Goal: Task Accomplishment & Management: Manage account settings

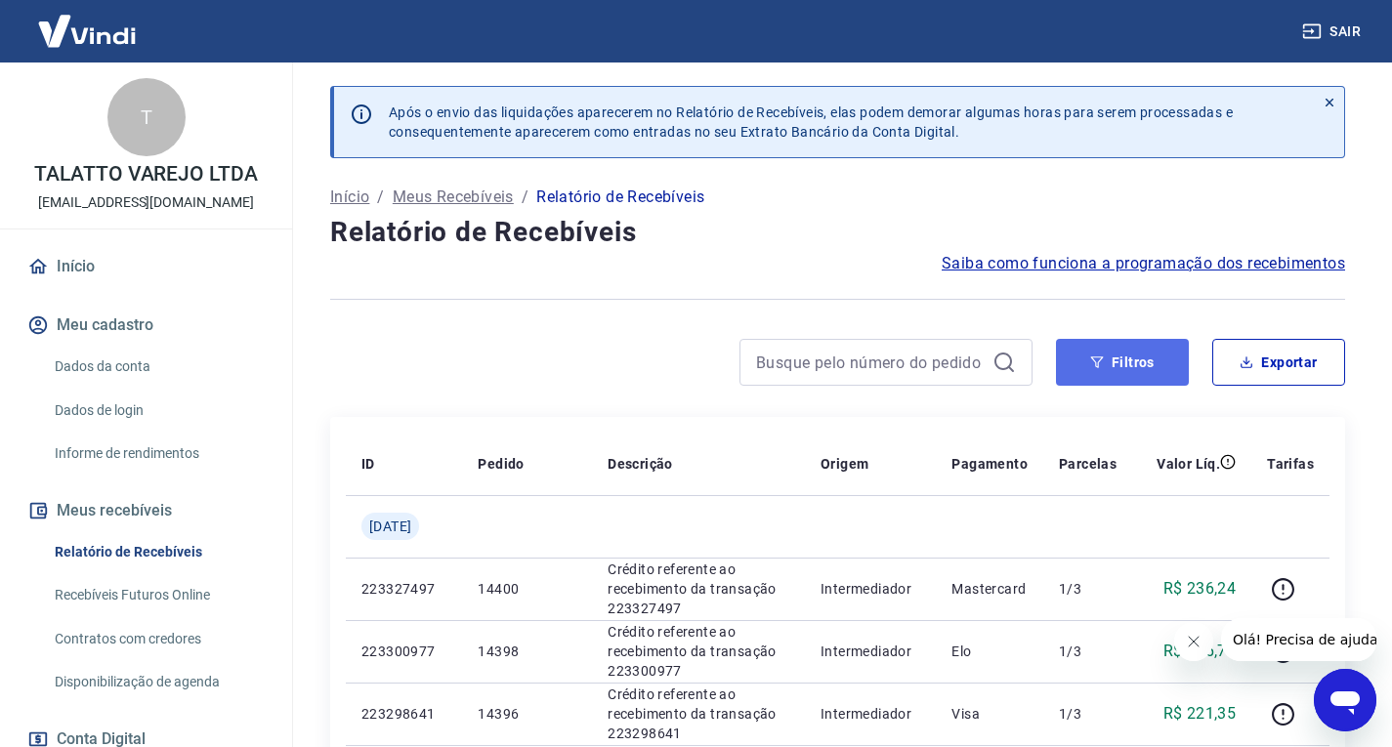
click at [1114, 355] on button "Filtros" at bounding box center [1122, 362] width 133 height 47
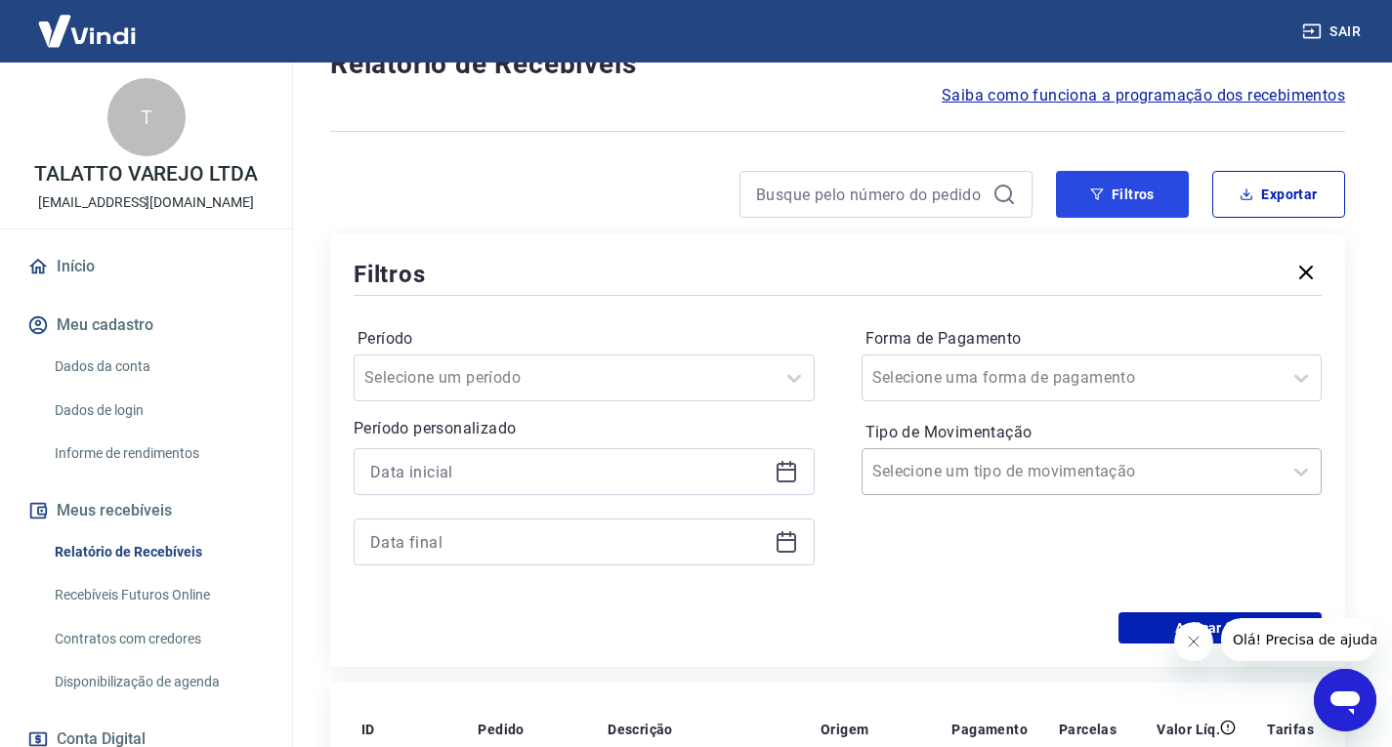
scroll to position [195, 0]
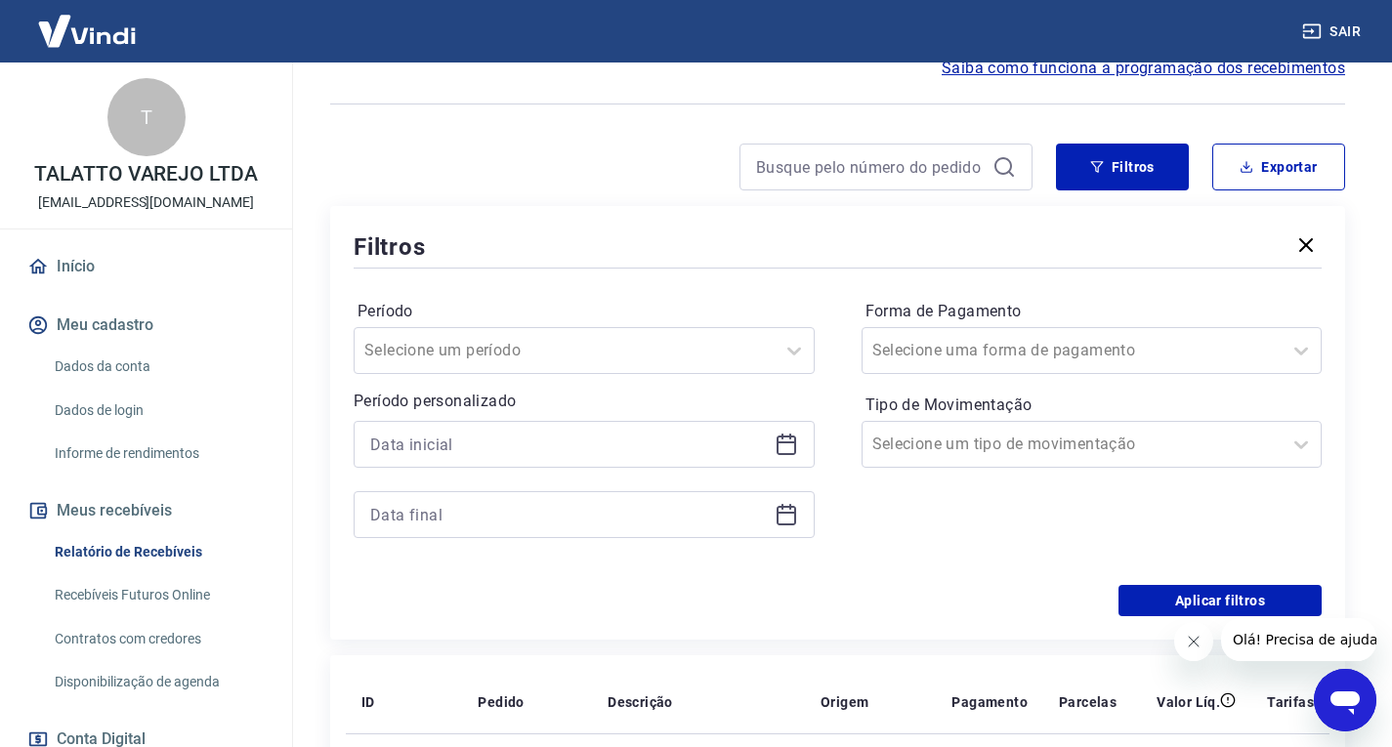
click at [784, 445] on icon at bounding box center [785, 444] width 23 height 23
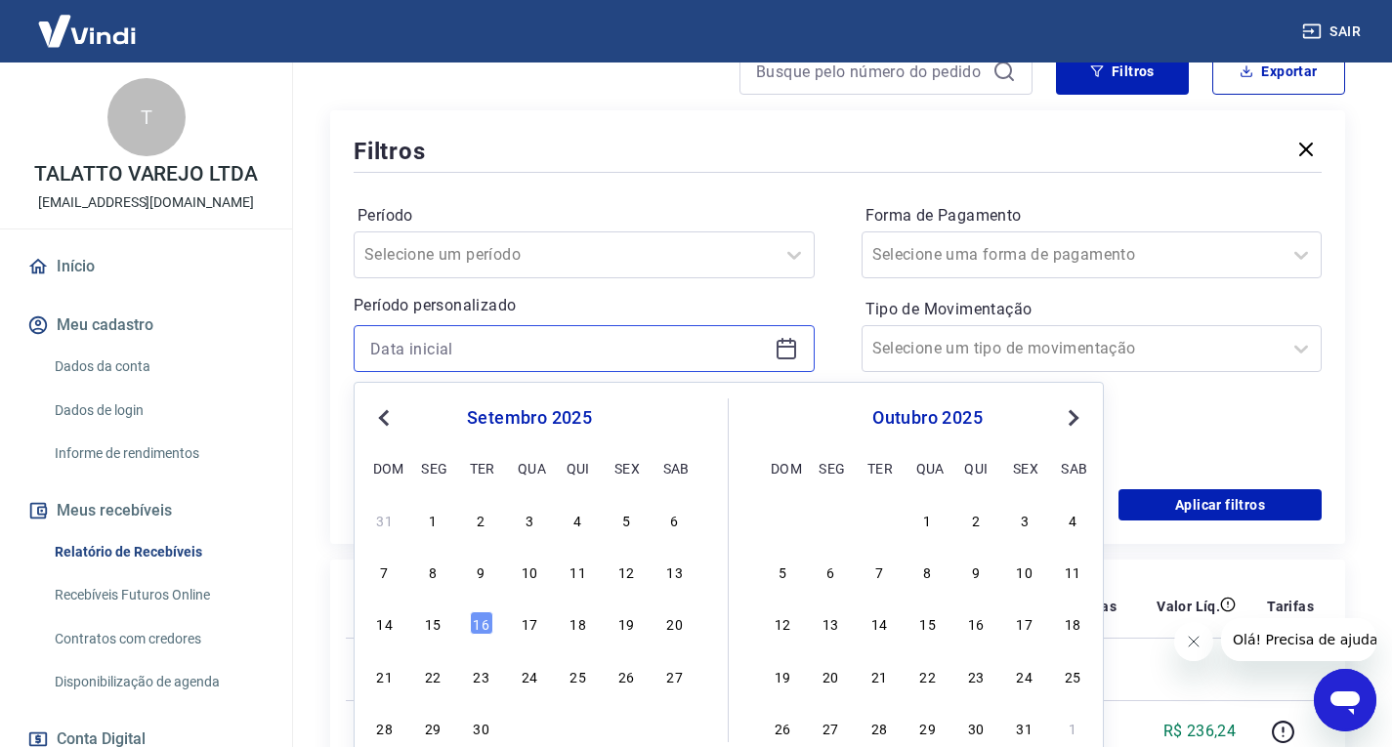
scroll to position [391, 0]
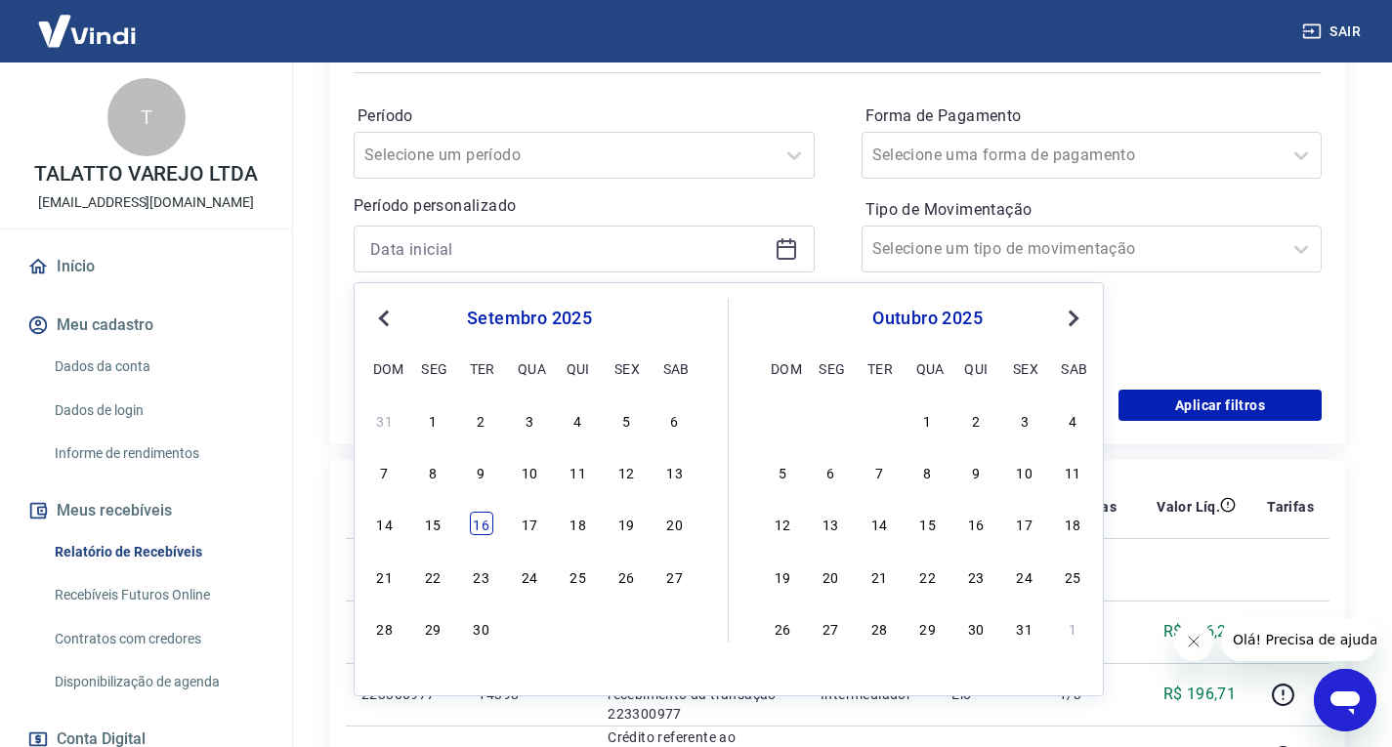
click at [480, 517] on div "16" at bounding box center [481, 523] width 23 height 23
type input "[DATE]"
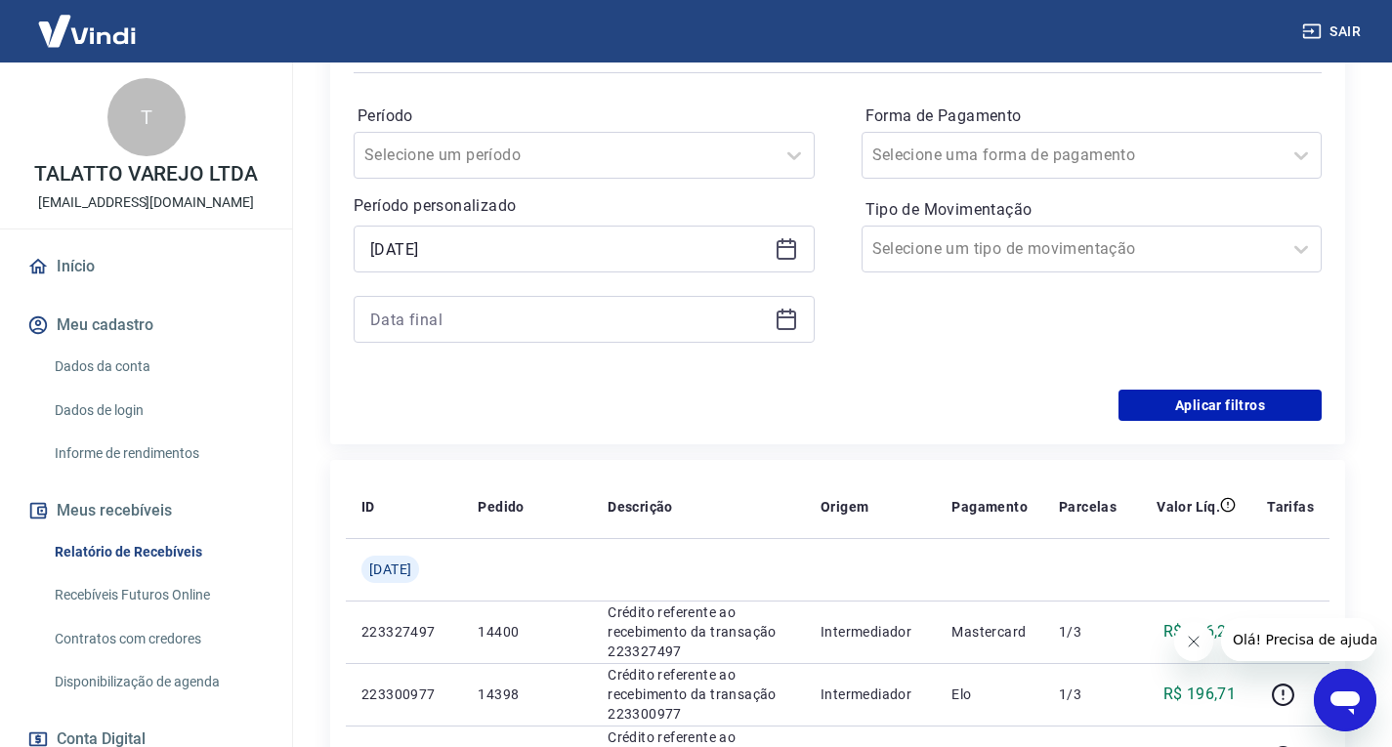
click at [781, 324] on icon at bounding box center [785, 319] width 23 height 23
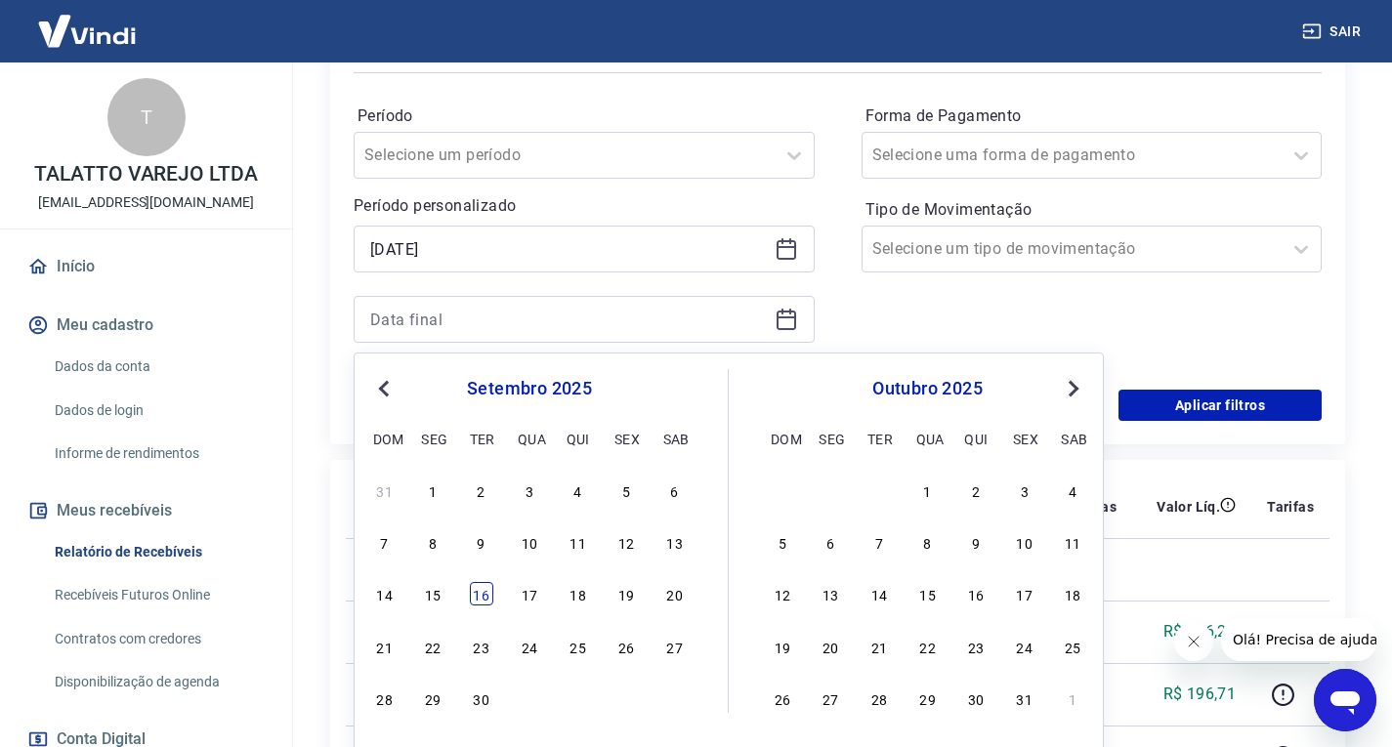
click at [479, 586] on div "16" at bounding box center [481, 593] width 23 height 23
type input "[DATE]"
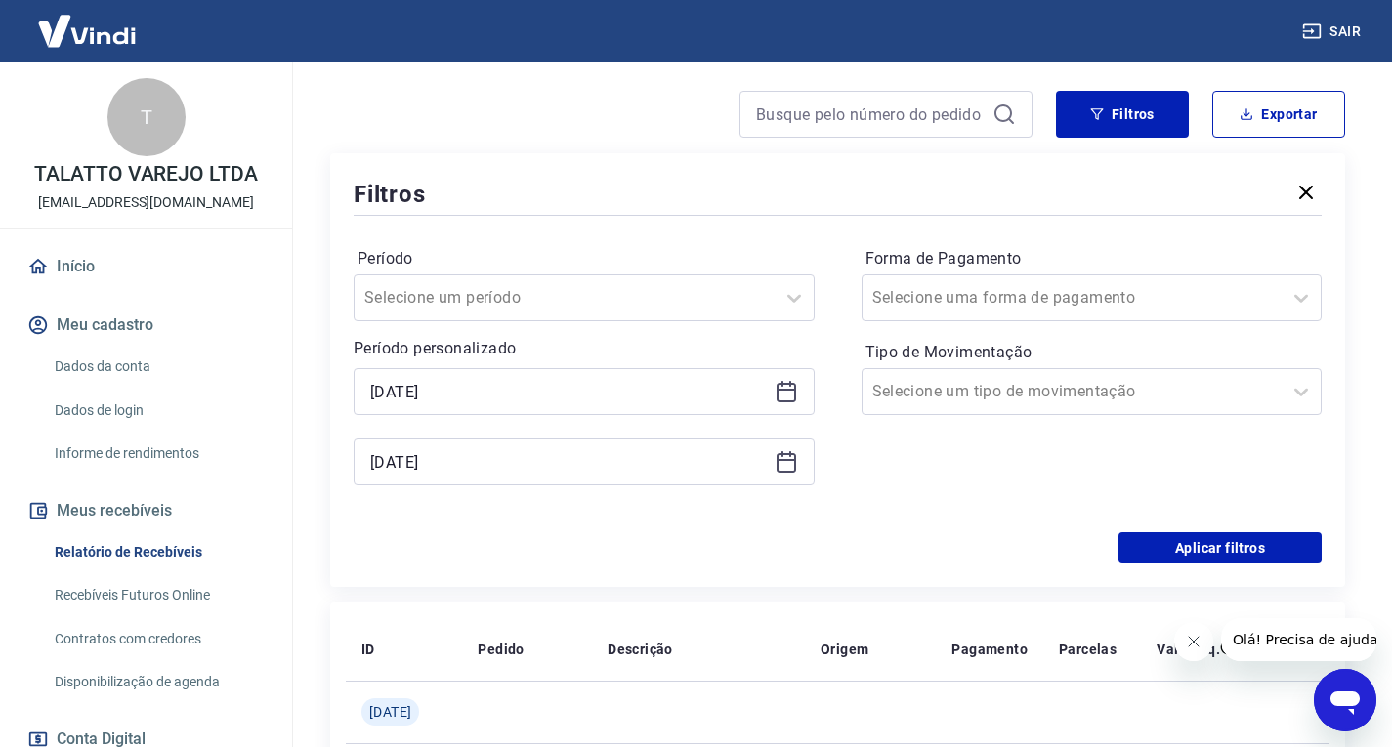
scroll to position [293, 0]
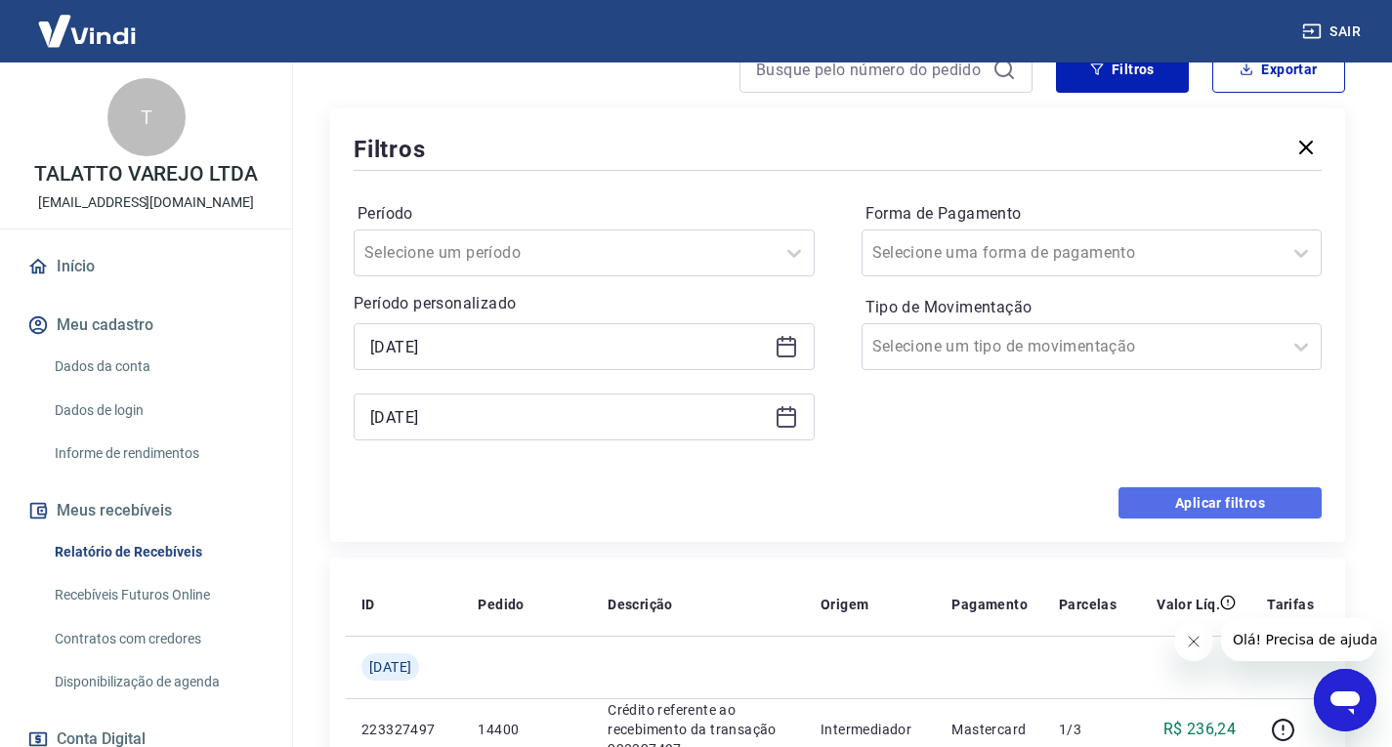
click at [1247, 492] on button "Aplicar filtros" at bounding box center [1219, 502] width 203 height 31
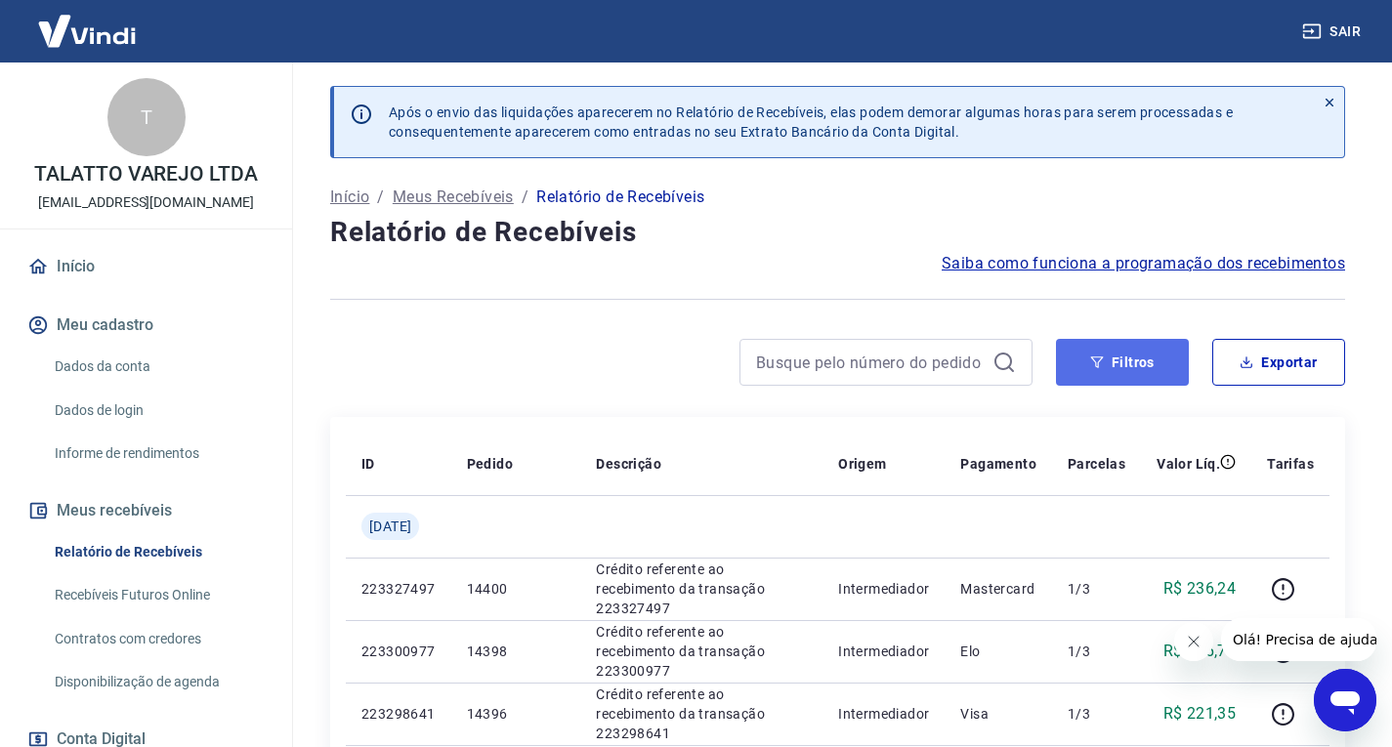
click at [1135, 363] on button "Filtros" at bounding box center [1122, 362] width 133 height 47
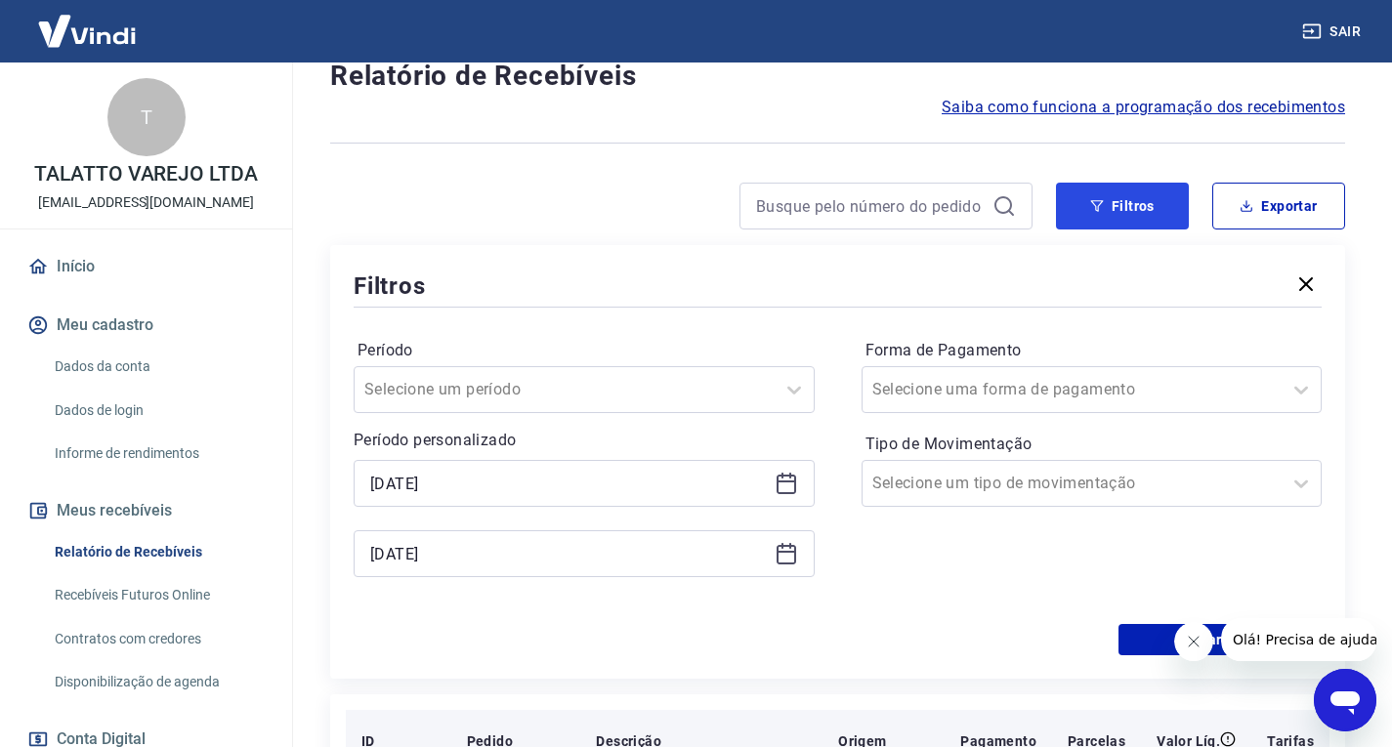
scroll to position [391, 0]
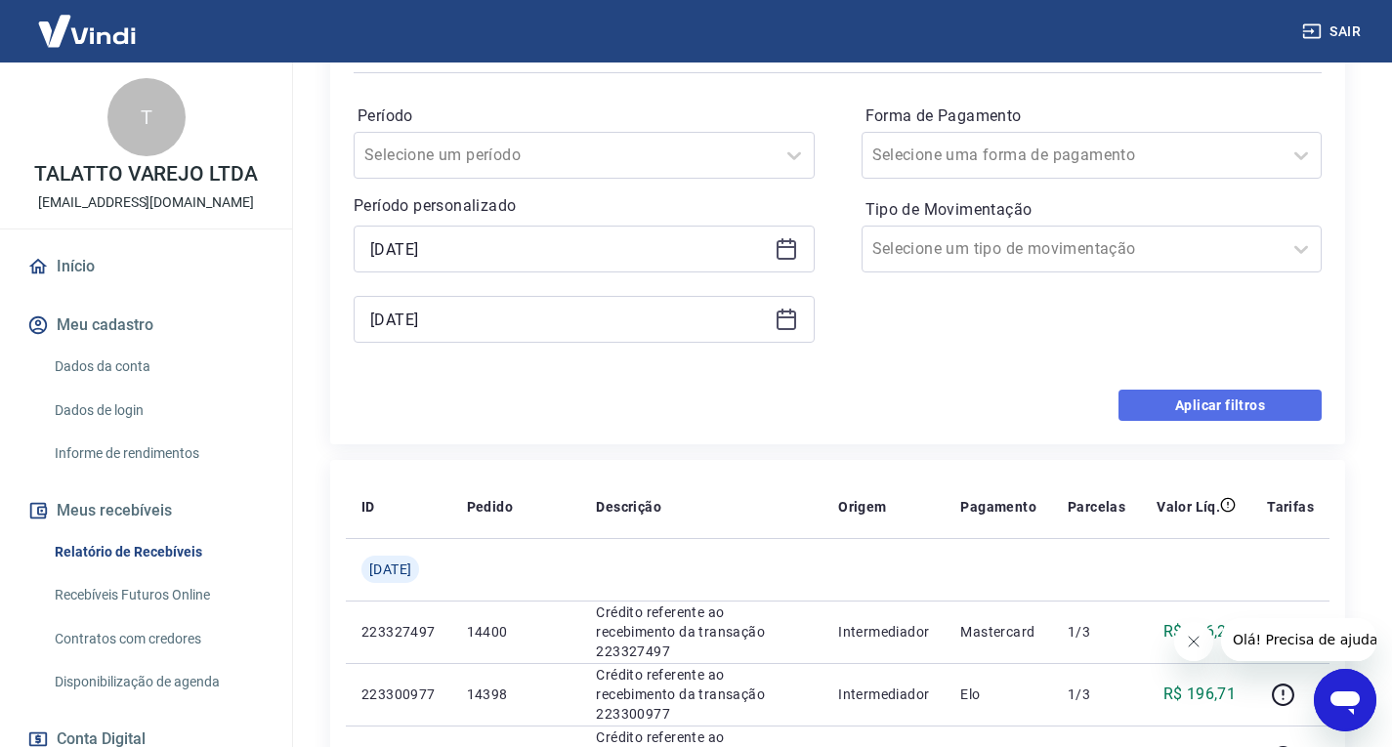
click at [1173, 392] on button "Aplicar filtros" at bounding box center [1219, 405] width 203 height 31
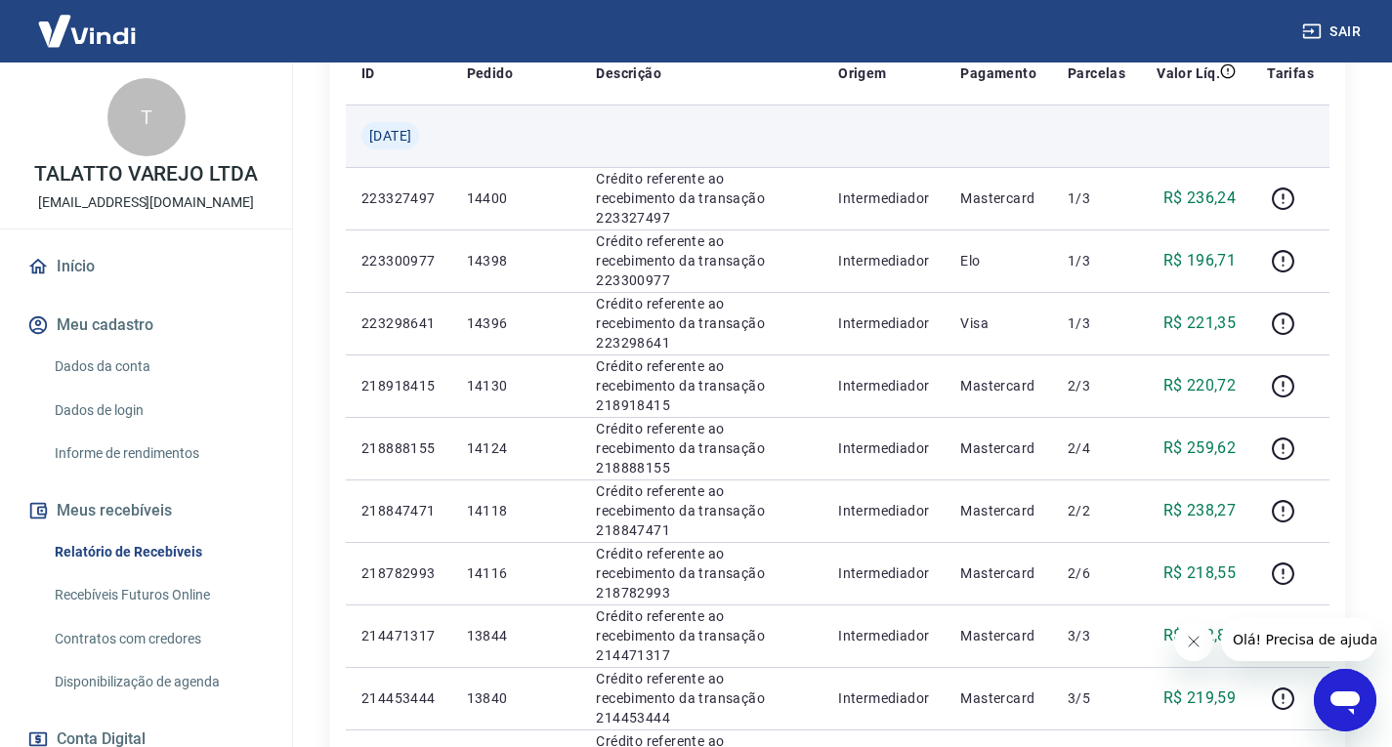
scroll to position [0, 0]
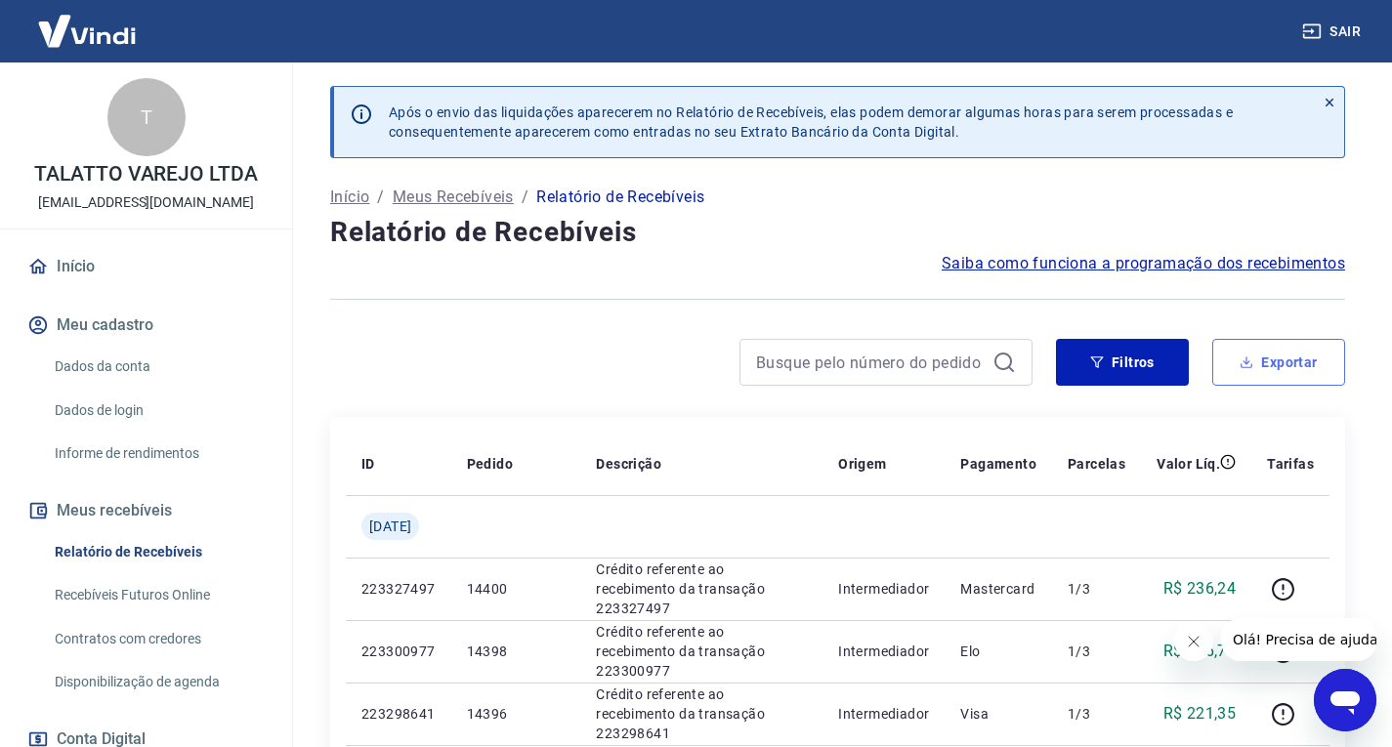
click at [1299, 349] on button "Exportar" at bounding box center [1278, 362] width 133 height 47
type input "[DATE]"
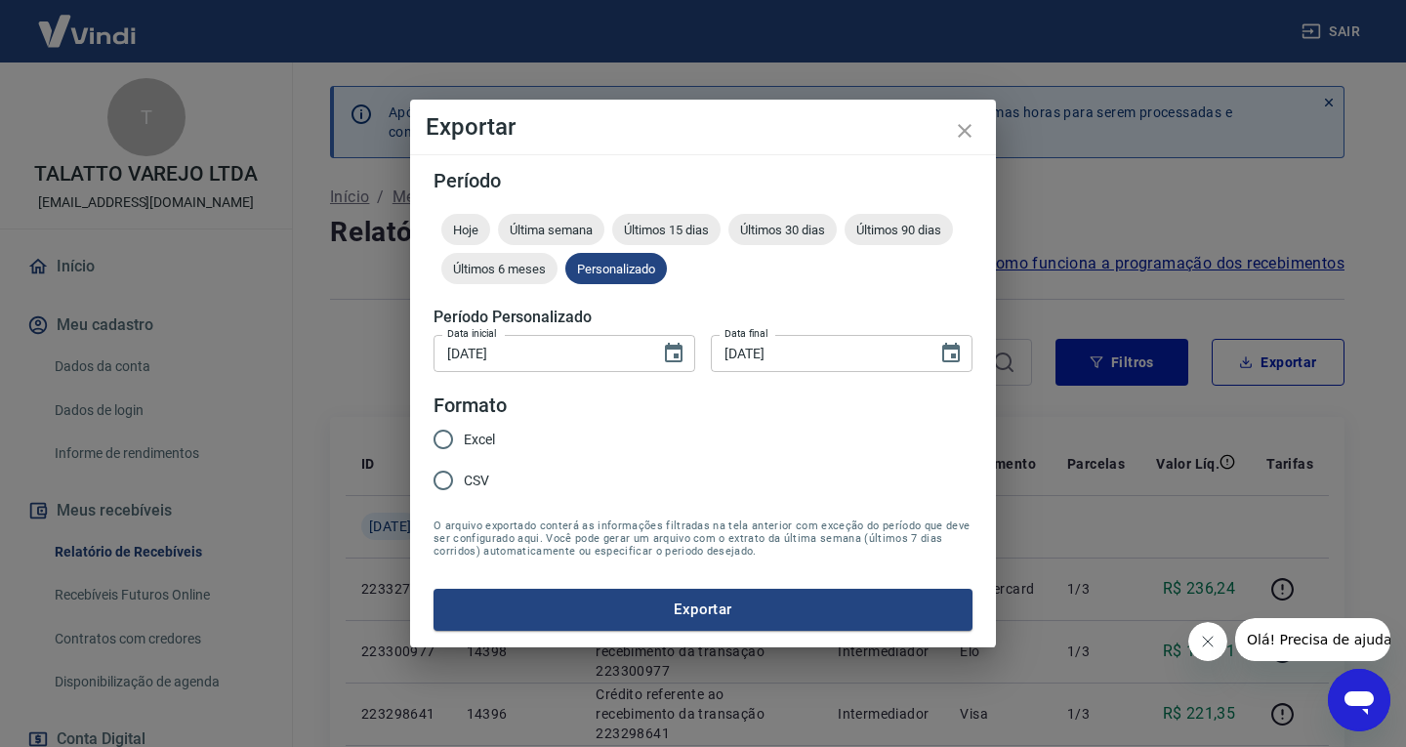
click at [483, 439] on span "Excel" at bounding box center [479, 440] width 31 height 21
click at [464, 439] on input "Excel" at bounding box center [443, 439] width 41 height 41
radio input "true"
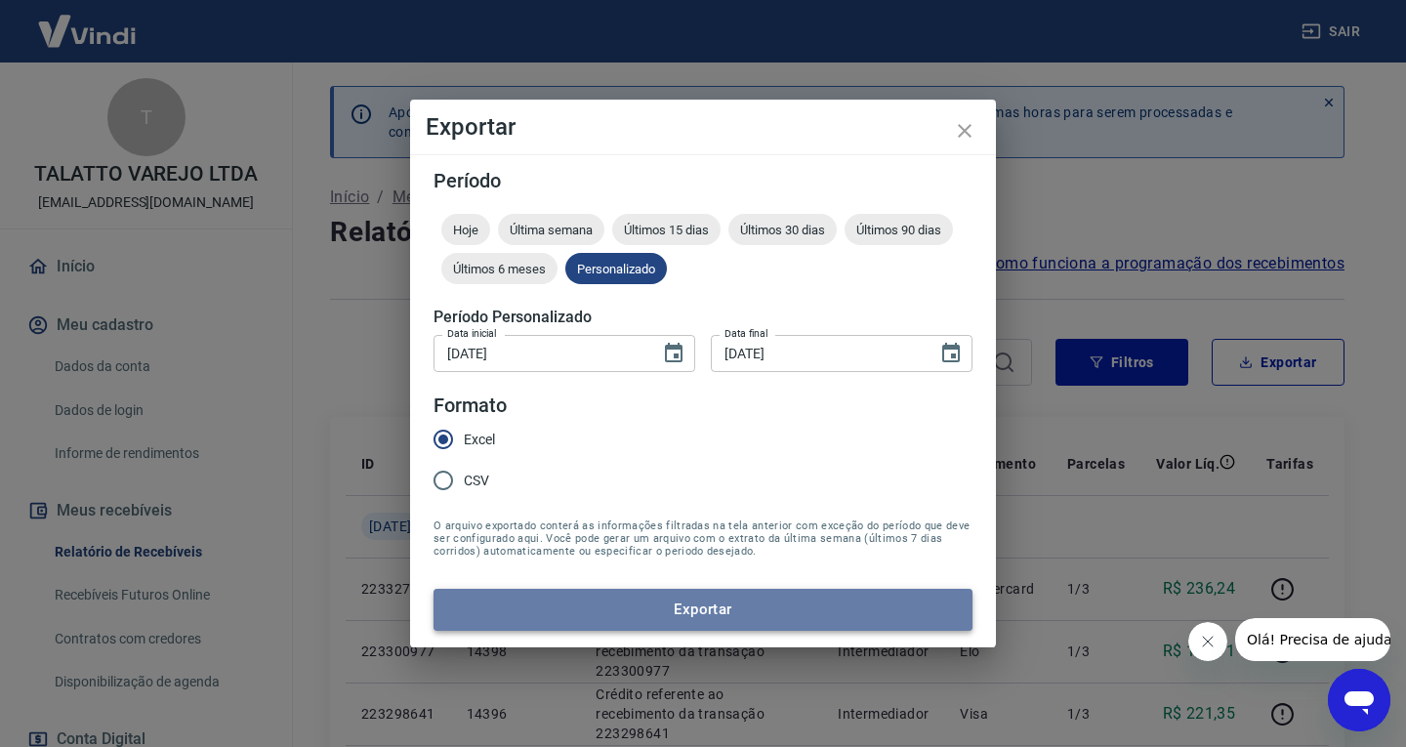
click at [694, 621] on button "Exportar" at bounding box center [703, 609] width 539 height 41
